Goal: Information Seeking & Learning: Learn about a topic

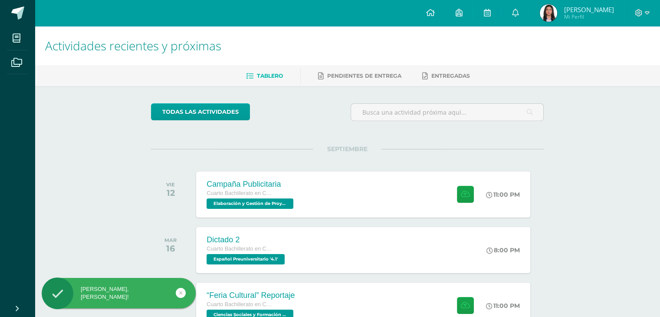
click at [76, 231] on div "Actividades recientes y próximas Tablero Pendientes de entrega Entregadas todas…" at bounding box center [348, 288] width 626 height 524
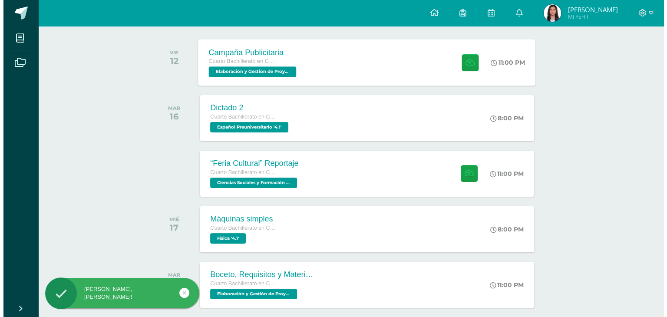
scroll to position [135, 0]
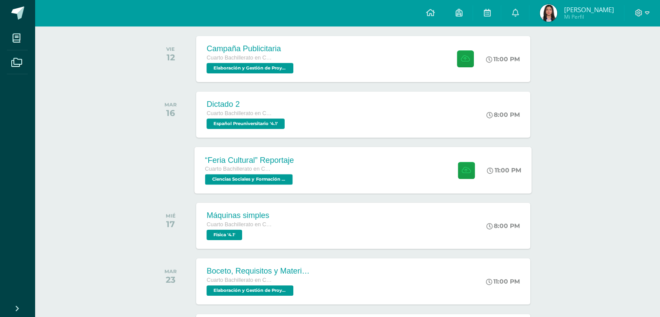
click at [229, 173] on div "Cuarto Bachillerato en Ciencias y Letras" at bounding box center [250, 170] width 90 height 10
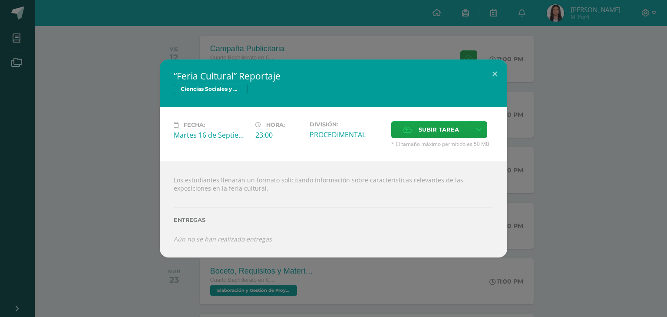
click at [363, 30] on div "“Feria Cultural” Reportaje Ciencias Sociales y Formación Ciudadana 4 Fecha: [DA…" at bounding box center [333, 158] width 667 height 317
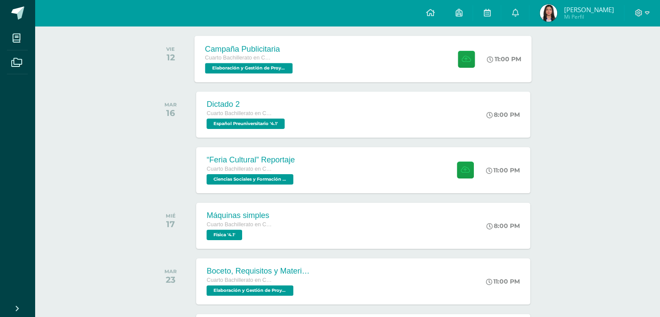
click at [349, 61] on div "Campaña Publicitaria Cuarto Bachillerato en Ciencias y Letras Elaboración y Ges…" at bounding box center [363, 59] width 337 height 46
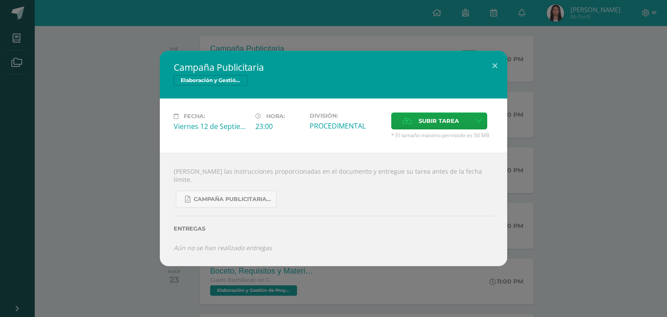
click at [396, 0] on div "Campaña Publicitaria Elaboración y Gestión de Proyectos Fecha: [DATE] Hora: 23:…" at bounding box center [333, 158] width 667 height 317
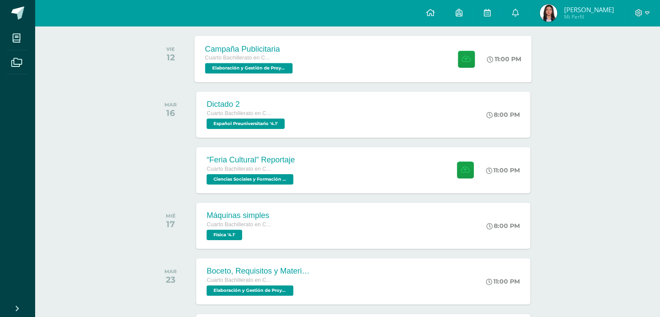
click at [340, 39] on div "Campaña Publicitaria Cuarto Bachillerato en Ciencias y Letras Elaboración y Ges…" at bounding box center [363, 59] width 337 height 46
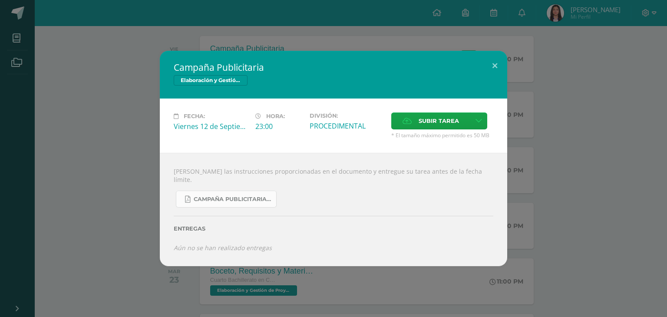
click at [246, 191] on link "Campaña Publicitaria.pdf" at bounding box center [226, 199] width 101 height 17
click at [351, 37] on div "Campaña Publicitaria Elaboración y Gestión de Proyectos Fecha: [DATE] Hora: 23:…" at bounding box center [333, 158] width 667 height 317
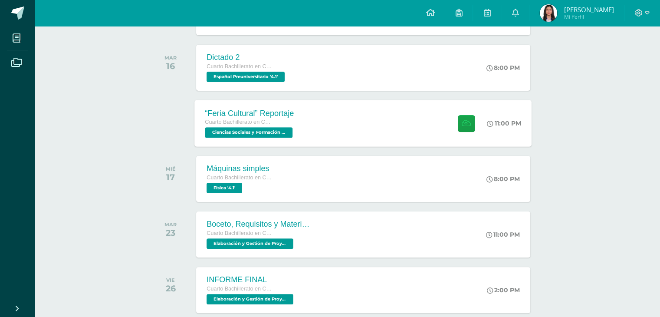
scroll to position [271, 0]
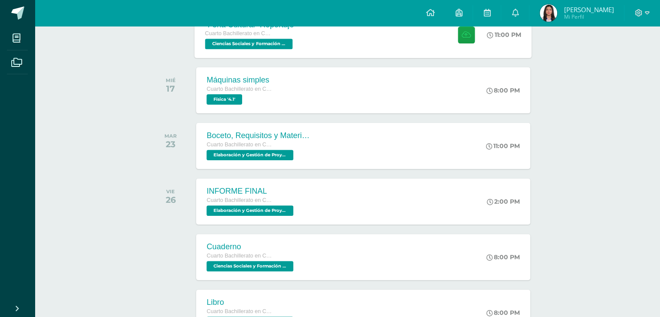
click at [317, 140] on div "Boceto, Requisitos y Materiales Cuarto Bachillerato en Ciencias y Letras Elabor…" at bounding box center [258, 146] width 125 height 46
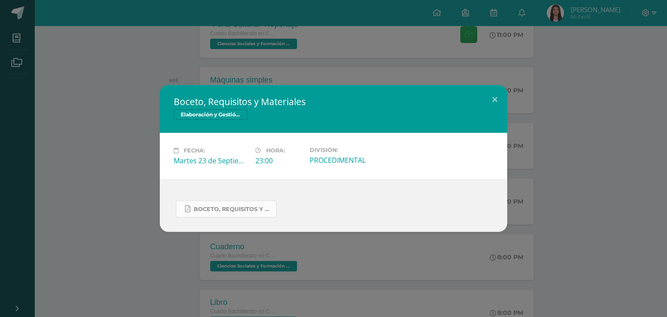
click at [236, 210] on span "BOCETO, requisitos y materiales.pdf" at bounding box center [233, 209] width 78 height 7
click at [121, 80] on div "Boceto, Requisitos y Materiales Elaboración y Gestión de Proyectos Fecha: Marte…" at bounding box center [333, 158] width 667 height 317
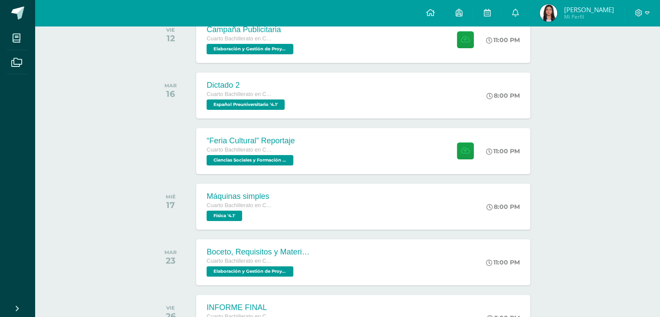
scroll to position [155, 0]
click at [540, 16] on img at bounding box center [548, 12] width 17 height 17
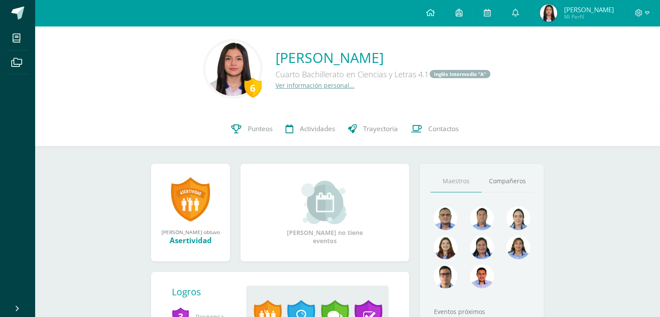
scroll to position [170, 0]
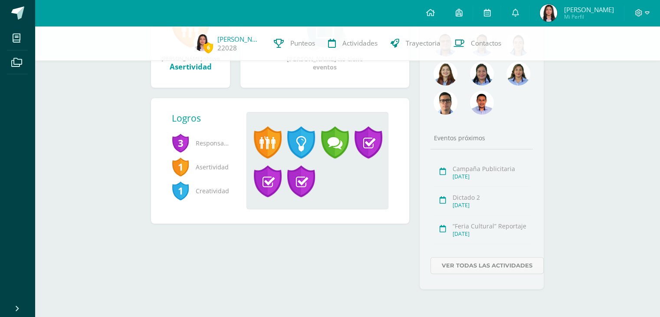
click at [207, 143] on span "Responsabilidad" at bounding box center [202, 143] width 61 height 24
click at [185, 145] on span "3" at bounding box center [180, 143] width 17 height 20
click at [182, 169] on span "1" at bounding box center [180, 167] width 17 height 20
click at [183, 207] on div "3 Responsabilidad 1 Asertividad 1 Creatividad" at bounding box center [206, 170] width 68 height 79
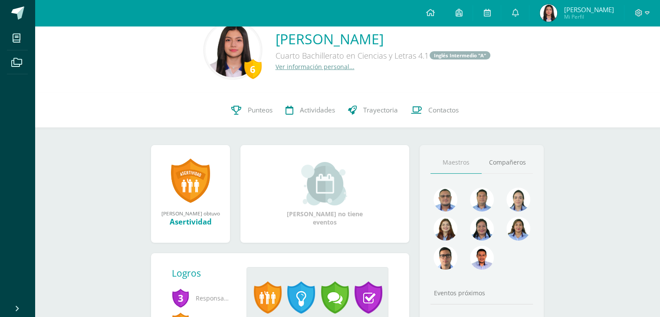
scroll to position [17, 0]
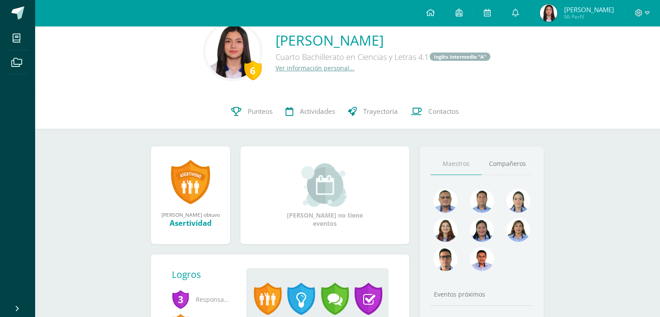
click at [223, 58] on img at bounding box center [233, 51] width 54 height 54
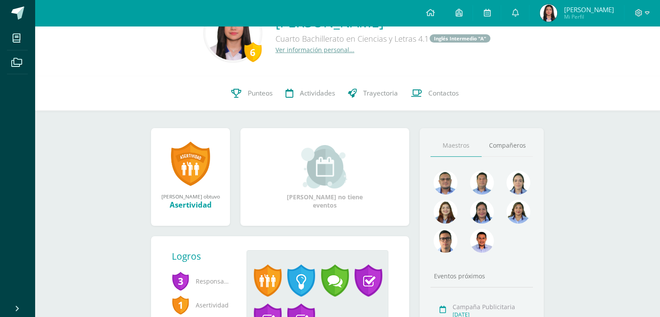
scroll to position [36, 0]
click at [505, 145] on link "Compañeros" at bounding box center [507, 145] width 51 height 22
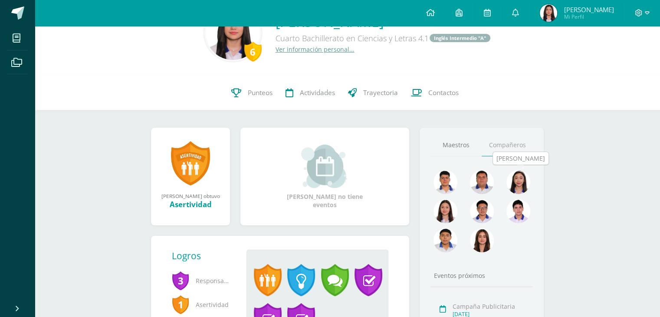
click at [518, 185] on img at bounding box center [519, 182] width 24 height 24
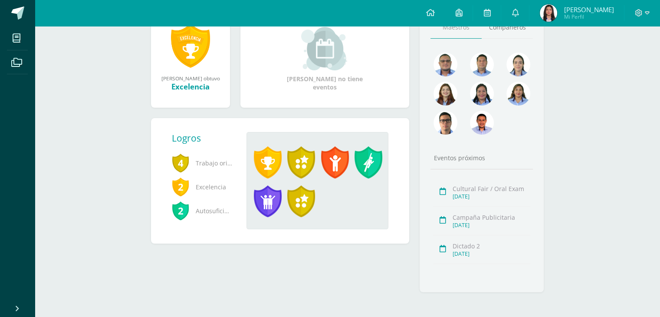
scroll to position [122, 0]
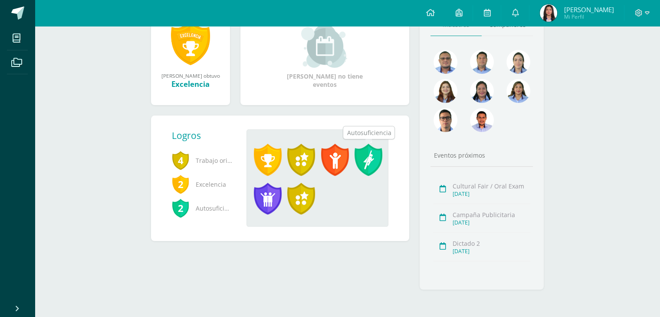
click at [366, 155] on span at bounding box center [369, 160] width 28 height 32
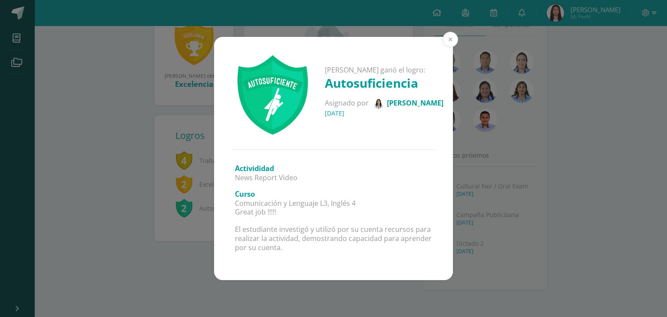
click at [453, 40] on button at bounding box center [450, 40] width 16 height 16
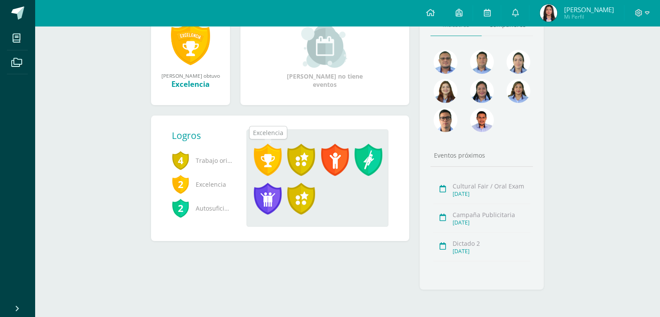
click at [260, 148] on span at bounding box center [268, 160] width 28 height 32
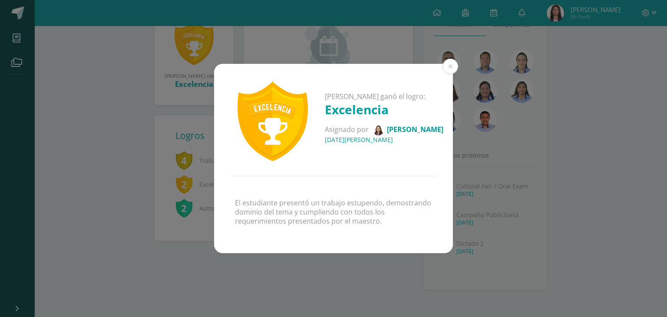
click at [318, 23] on div "Alessia Carolina ganó el logro: Excelencia Asignado por Joselyn Gutiérrez 16 de…" at bounding box center [333, 158] width 667 height 317
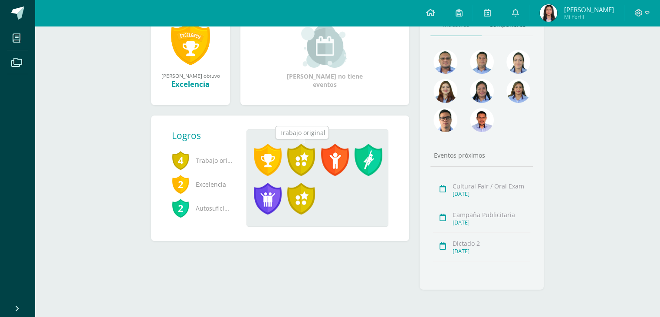
click at [297, 150] on span at bounding box center [301, 160] width 28 height 32
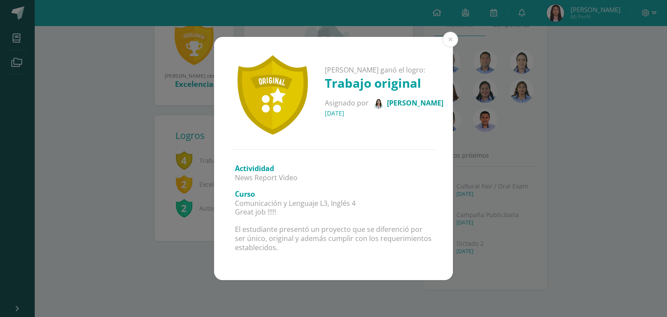
click at [330, 16] on div "Alessia Carolina ganó el logro: Trabajo original Asignado por Jessica Monroy 08…" at bounding box center [333, 158] width 667 height 317
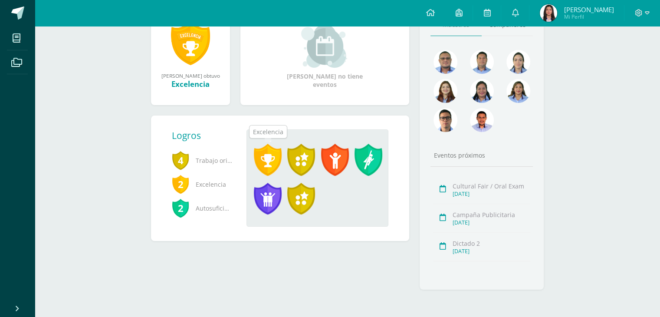
click at [277, 155] on span at bounding box center [268, 160] width 28 height 32
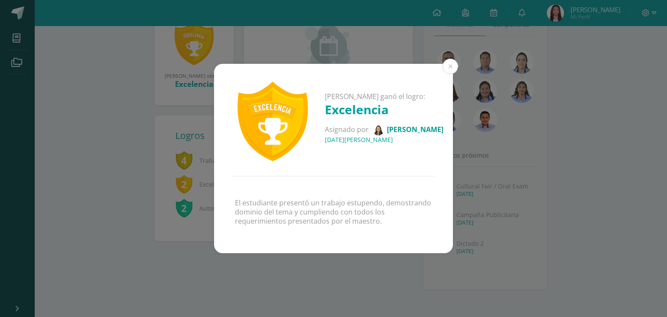
click at [332, 33] on div "Alessia Carolina ganó el logro: Excelencia Asignado por Joselyn Gutiérrez 16 de…" at bounding box center [333, 158] width 667 height 317
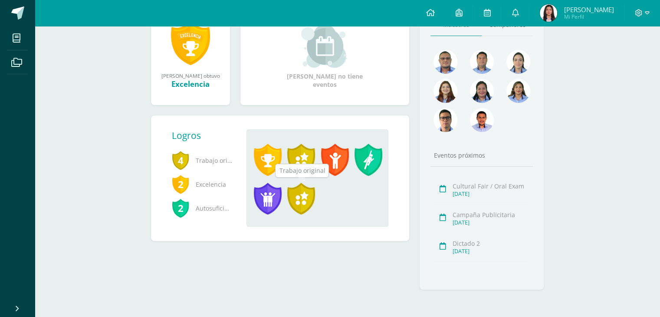
click at [295, 204] on span at bounding box center [301, 199] width 28 height 32
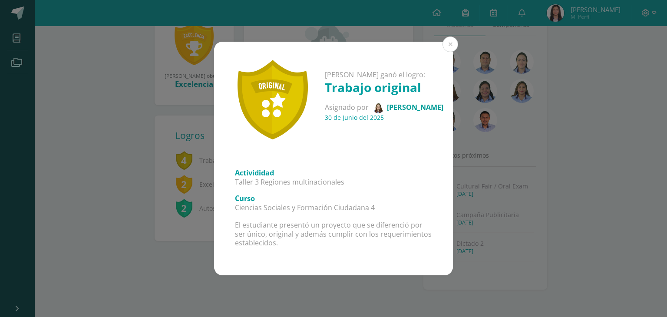
click at [361, 34] on div "Alessia Carolina ganó el logro: Trabajo original Asignado por Joselyn Gutiérrez…" at bounding box center [333, 158] width 667 height 317
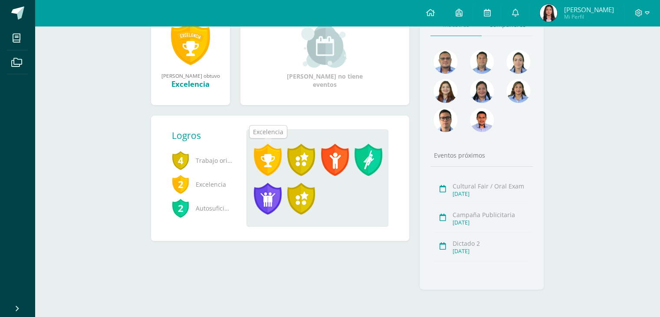
click at [272, 167] on span at bounding box center [268, 160] width 28 height 32
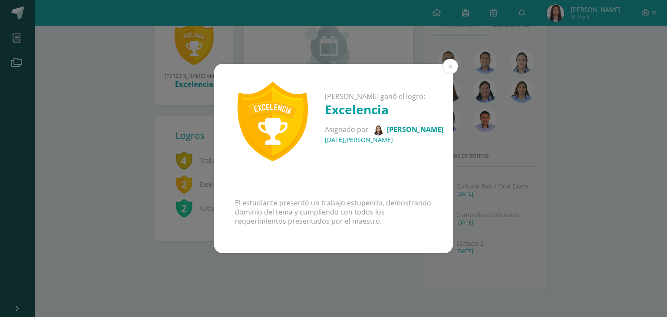
click at [350, 53] on div "Alessia Carolina ganó el logro: Excelencia Asignado por Joselyn Gutiérrez 16 de…" at bounding box center [333, 158] width 667 height 317
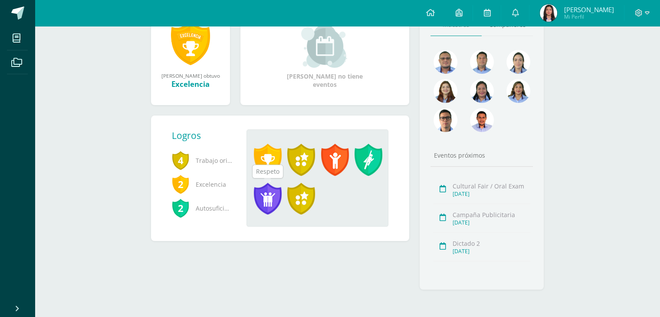
click at [275, 189] on span at bounding box center [268, 199] width 28 height 32
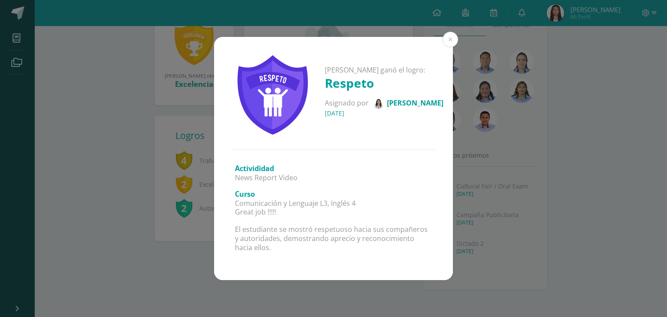
click at [346, 23] on div "Alessia Carolina ganó el logro: Respeto Asignado por Jessica Monroy 08 de Julio…" at bounding box center [333, 158] width 667 height 317
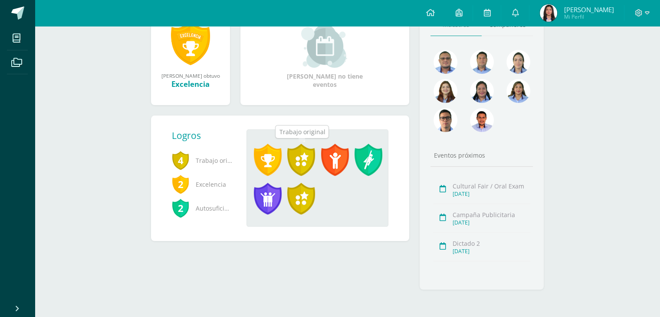
click at [314, 150] on span at bounding box center [301, 160] width 28 height 32
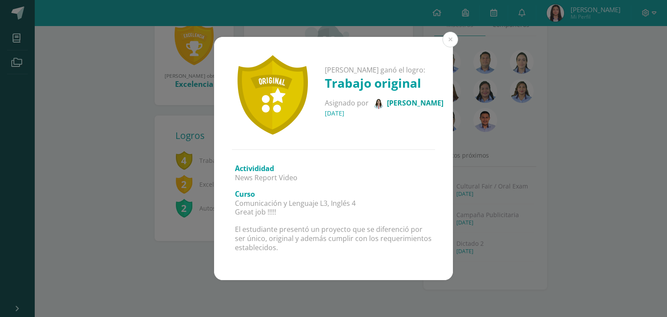
click at [391, 11] on div "Alessia Carolina ganó el logro: Trabajo original Asignado por Jessica Monroy 08…" at bounding box center [333, 158] width 667 height 317
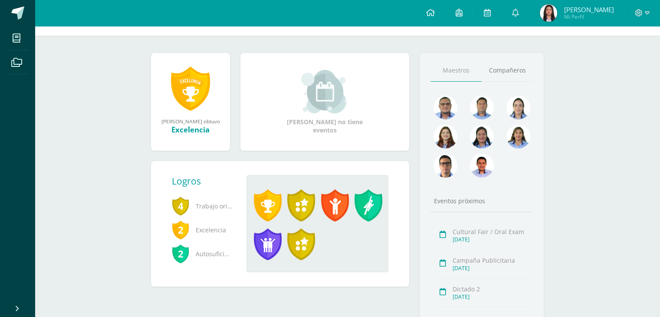
scroll to position [76, 0]
click at [502, 70] on link "Compañeros" at bounding box center [507, 70] width 51 height 22
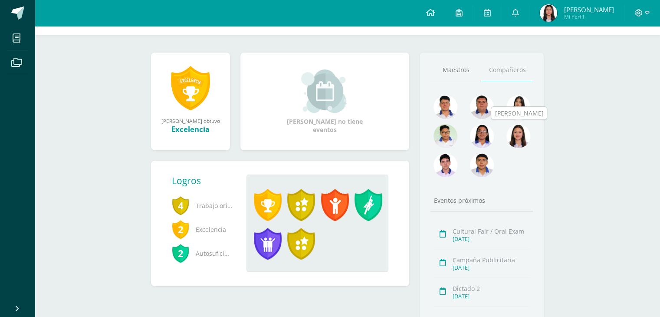
click at [516, 132] on img at bounding box center [519, 136] width 24 height 24
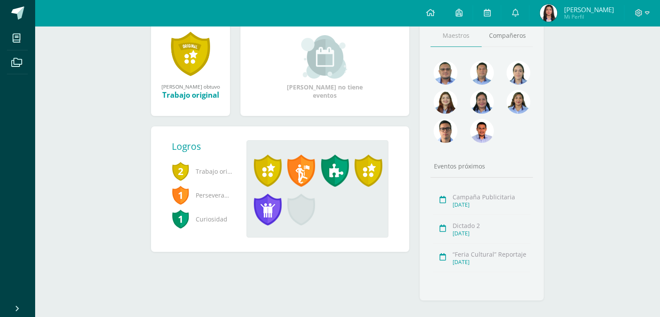
scroll to position [111, 0]
click at [324, 161] on span at bounding box center [335, 170] width 28 height 32
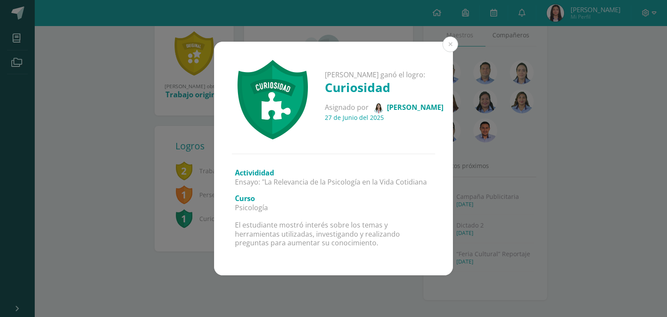
click at [427, 25] on div "Rosmery Nineth ganó el logro: Curiosidad Asignado por Jessica Monroy 27 de Juni…" at bounding box center [333, 158] width 667 height 317
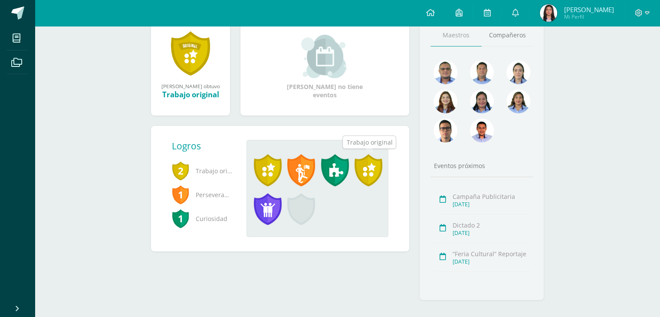
click at [364, 169] on span at bounding box center [369, 170] width 28 height 32
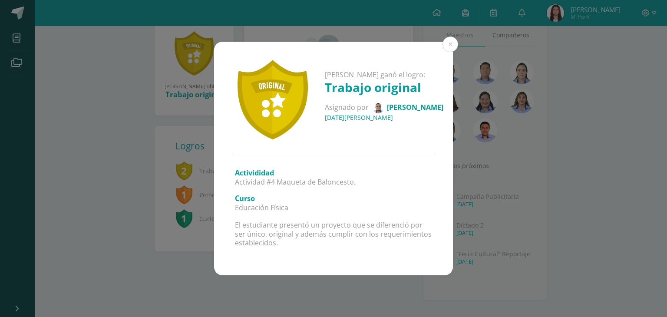
click at [370, 42] on div "Rosmery Nineth ganó el logro: Trabajo original Asignado por Bernie Cordero 07 d…" at bounding box center [333, 98] width 239 height 112
click at [367, 32] on div "Rosmery Nineth ganó el logro: Trabajo original Asignado por Bernie Cordero 07 d…" at bounding box center [333, 158] width 667 height 317
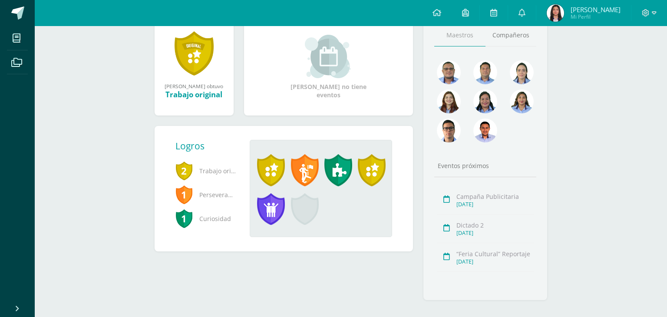
click at [367, 32] on div "Rosmery Nineth ganó el logro: Trabajo original Asignado por Bernie Cordero 07 d…" at bounding box center [333, 158] width 667 height 317
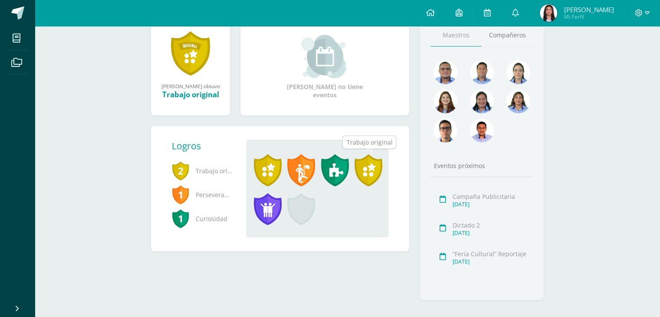
click at [375, 162] on span at bounding box center [369, 170] width 28 height 32
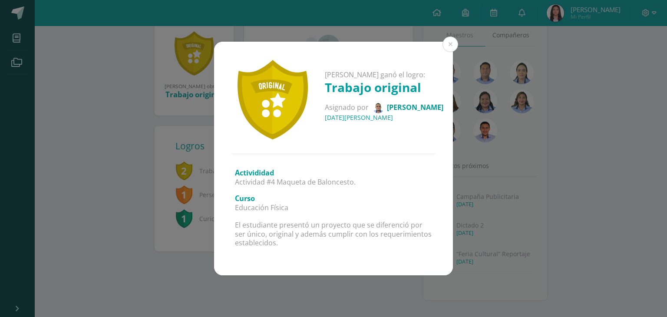
click at [293, 28] on div "Rosmery Nineth ganó el logro: Trabajo original Asignado por Bernie Cordero 07 d…" at bounding box center [333, 158] width 667 height 317
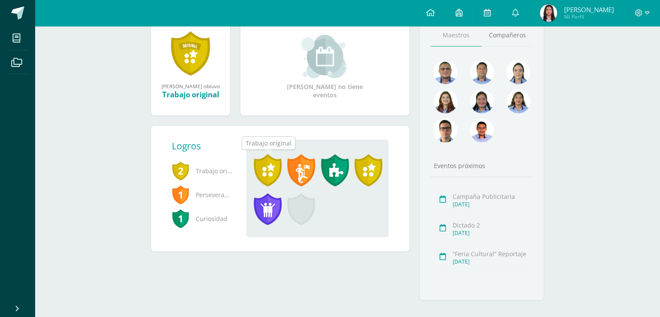
click at [268, 172] on span at bounding box center [268, 170] width 28 height 32
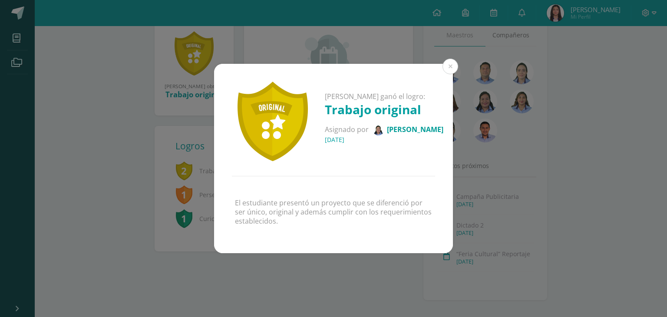
click at [299, 52] on div "Rosmery Nineth ganó el logro: Trabajo original Asignado por Indira Camargo 13 d…" at bounding box center [333, 158] width 667 height 317
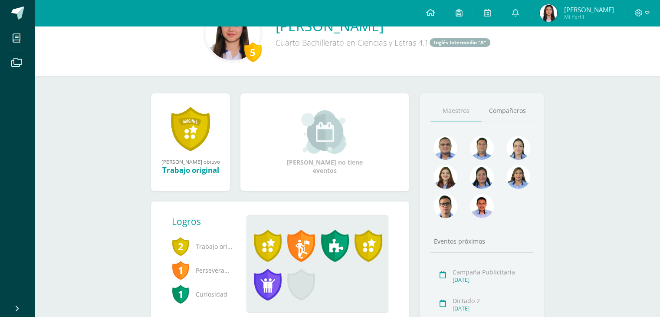
scroll to position [36, 0]
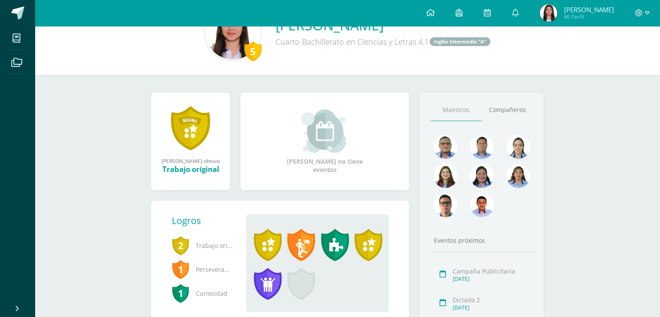
click at [543, 20] on img at bounding box center [548, 12] width 17 height 17
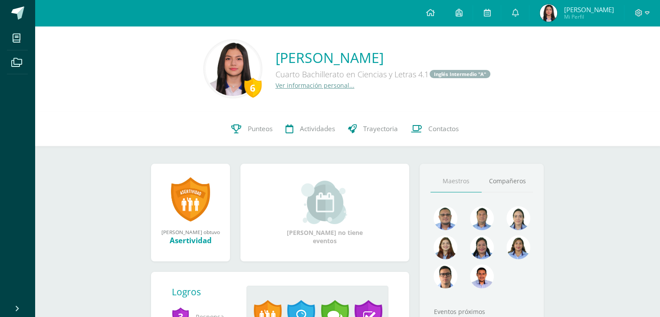
scroll to position [156, 0]
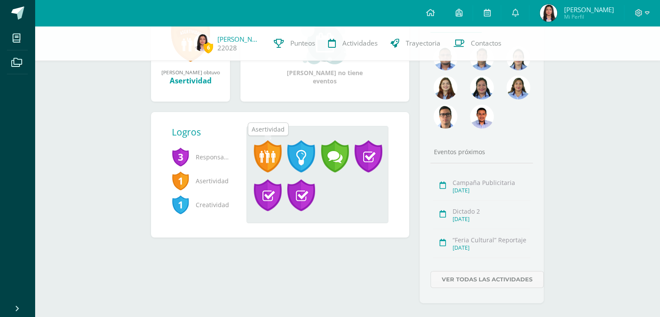
click at [271, 159] on span at bounding box center [268, 156] width 28 height 32
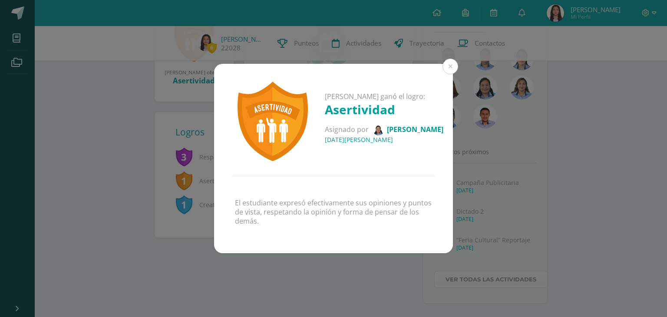
click at [312, 33] on div "Mariangel Gabriela ganó el logro: Asertividad Asignado por Indira Camargo 08 de…" at bounding box center [333, 158] width 667 height 317
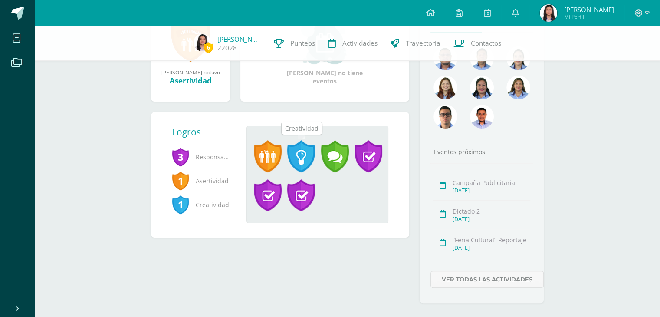
click at [310, 151] on span at bounding box center [301, 156] width 28 height 32
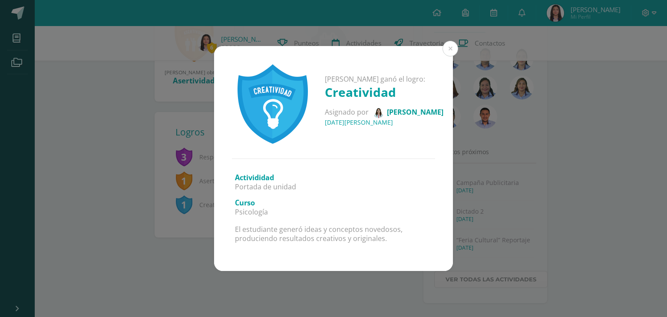
click at [373, 6] on div "Mariangel Gabriela ganó el logro: Creatividad Asignado por Jessica Monroy 30 de…" at bounding box center [333, 158] width 667 height 317
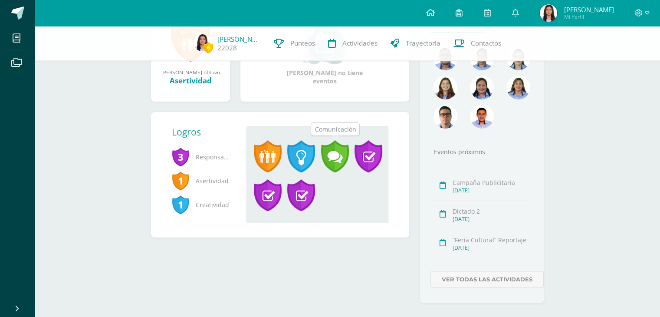
click at [342, 142] on span at bounding box center [335, 156] width 28 height 32
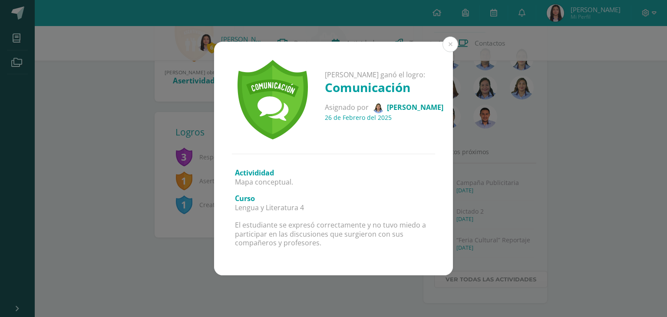
click at [382, 10] on div "Mariangel Gabriela ganó el logro: Comunicación Asignado por Mayra González 26 d…" at bounding box center [333, 158] width 667 height 317
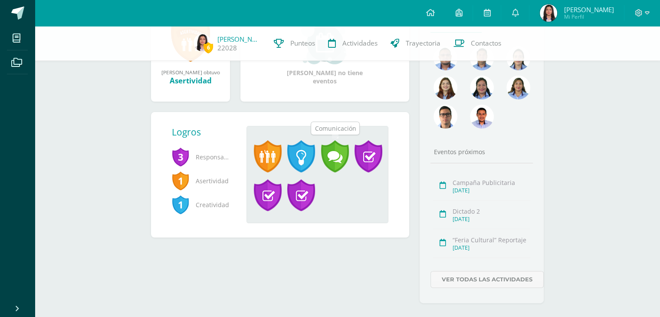
click at [337, 162] on span at bounding box center [335, 156] width 28 height 32
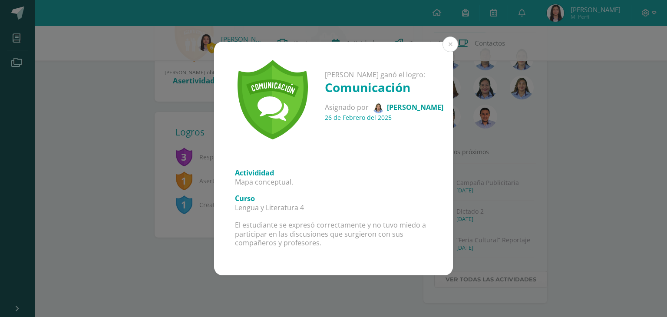
click at [383, 3] on div "Mariangel Gabriela ganó el logro: Comunicación Asignado por Mayra González 26 d…" at bounding box center [333, 158] width 667 height 317
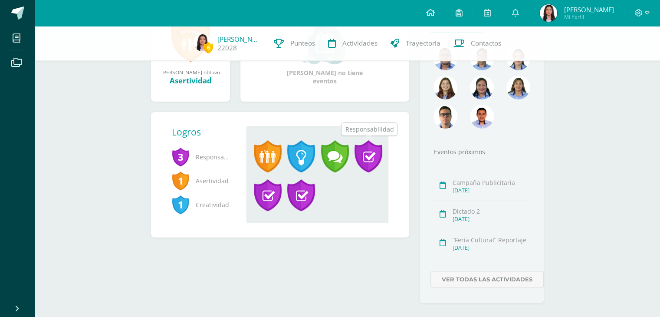
click at [373, 157] on span at bounding box center [369, 156] width 28 height 32
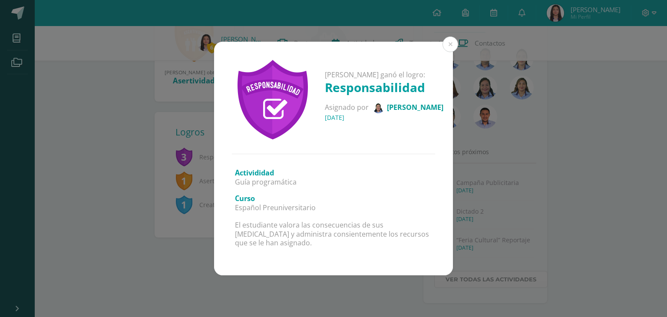
click at [391, 26] on div "Mariangel Gabriela ganó el logro: Responsabilidad Asignado por Indira Camargo 0…" at bounding box center [333, 158] width 667 height 317
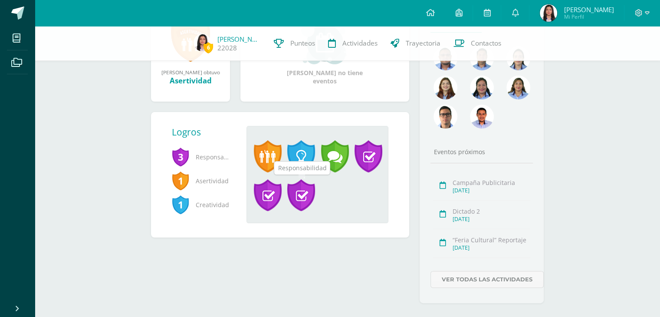
click at [290, 180] on span at bounding box center [301, 195] width 28 height 32
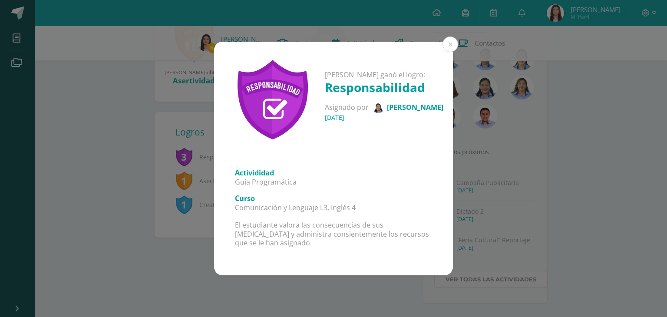
click at [313, 54] on div "Mariangel Gabriela ganó el logro: Responsabilidad Asignado por Indira Camargo 0…" at bounding box center [333, 98] width 239 height 112
click at [327, 33] on div "Mariangel Gabriela ganó el logro: Responsabilidad Asignado por Indira Camargo 0…" at bounding box center [333, 158] width 667 height 317
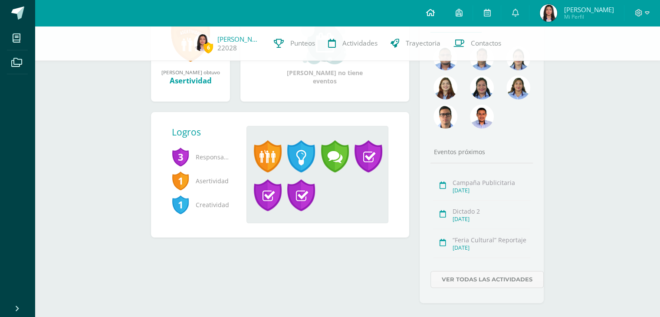
click at [428, 16] on icon at bounding box center [430, 13] width 9 height 8
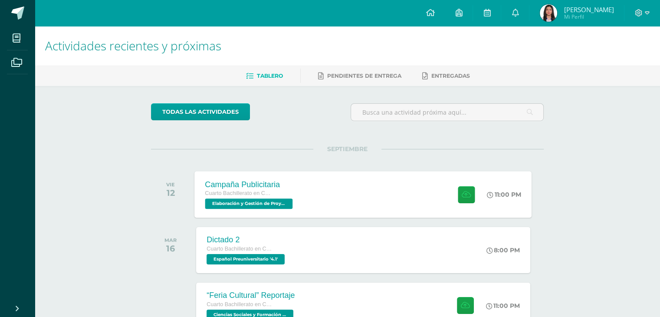
click at [455, 191] on span at bounding box center [464, 194] width 21 height 17
